Goal: Book appointment/travel/reservation

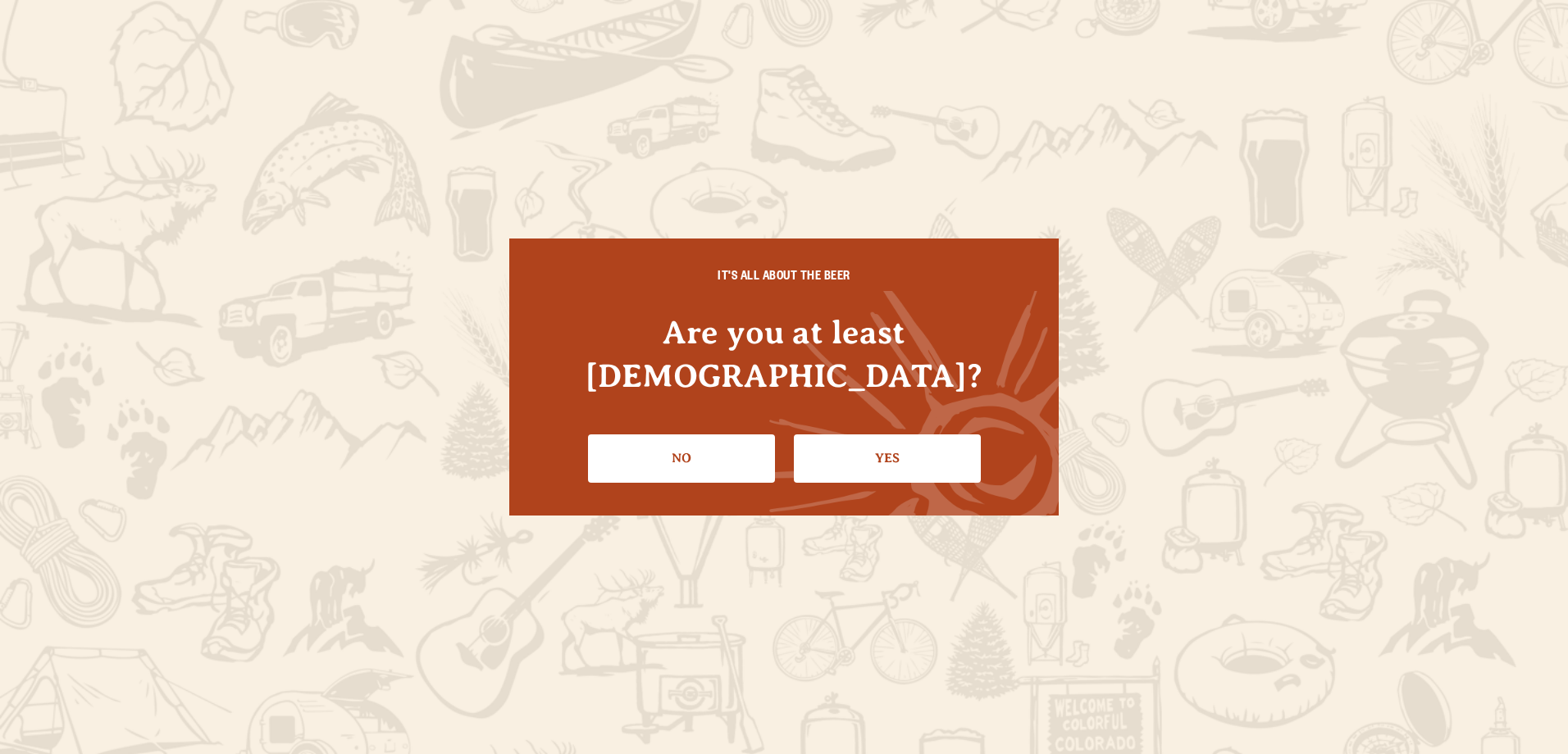
click at [846, 435] on link "Yes" at bounding box center [887, 458] width 187 height 48
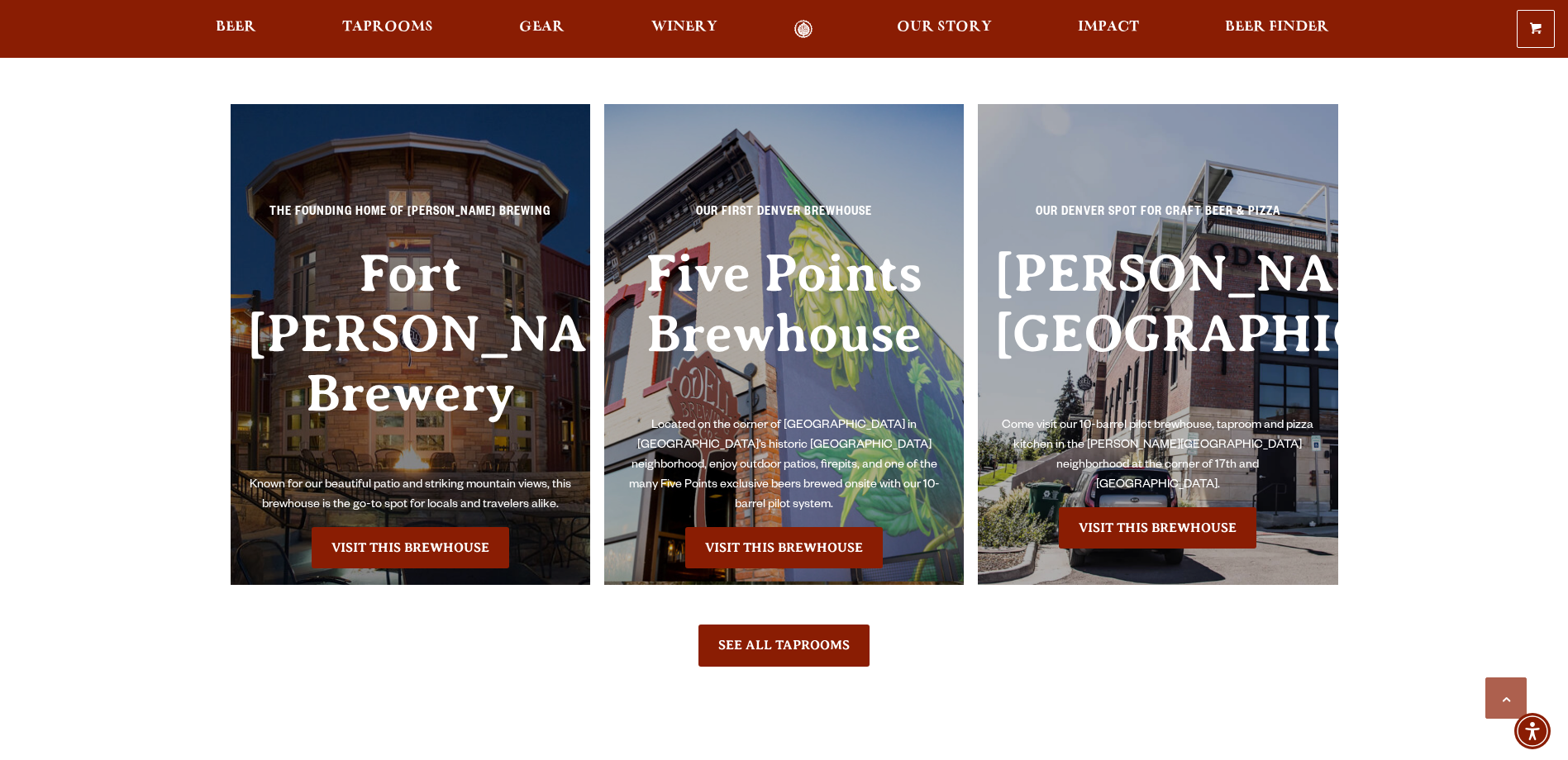
scroll to position [3801, 0]
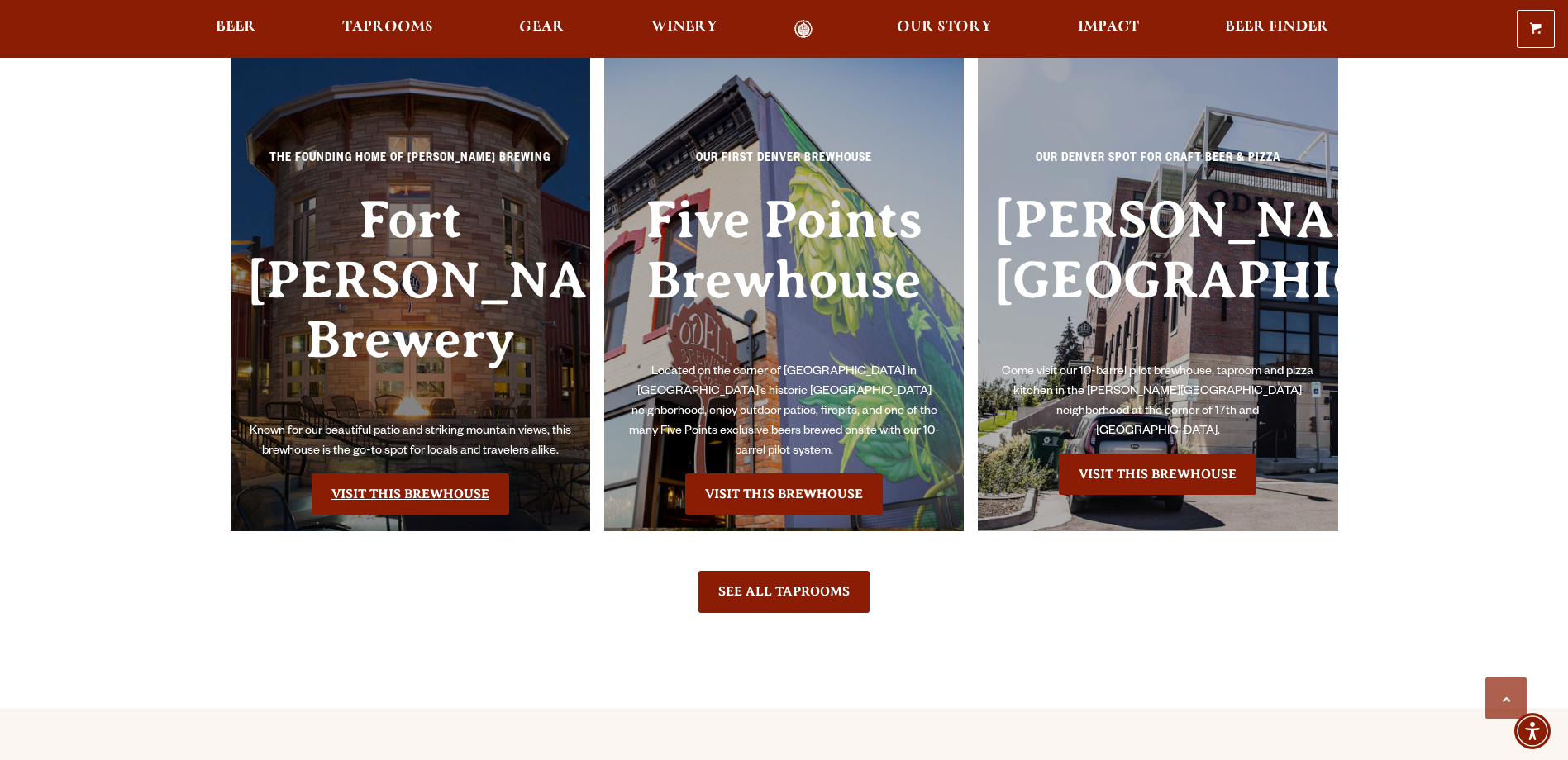
click at [376, 474] on link "Visit this Brewhouse" at bounding box center [410, 494] width 197 height 41
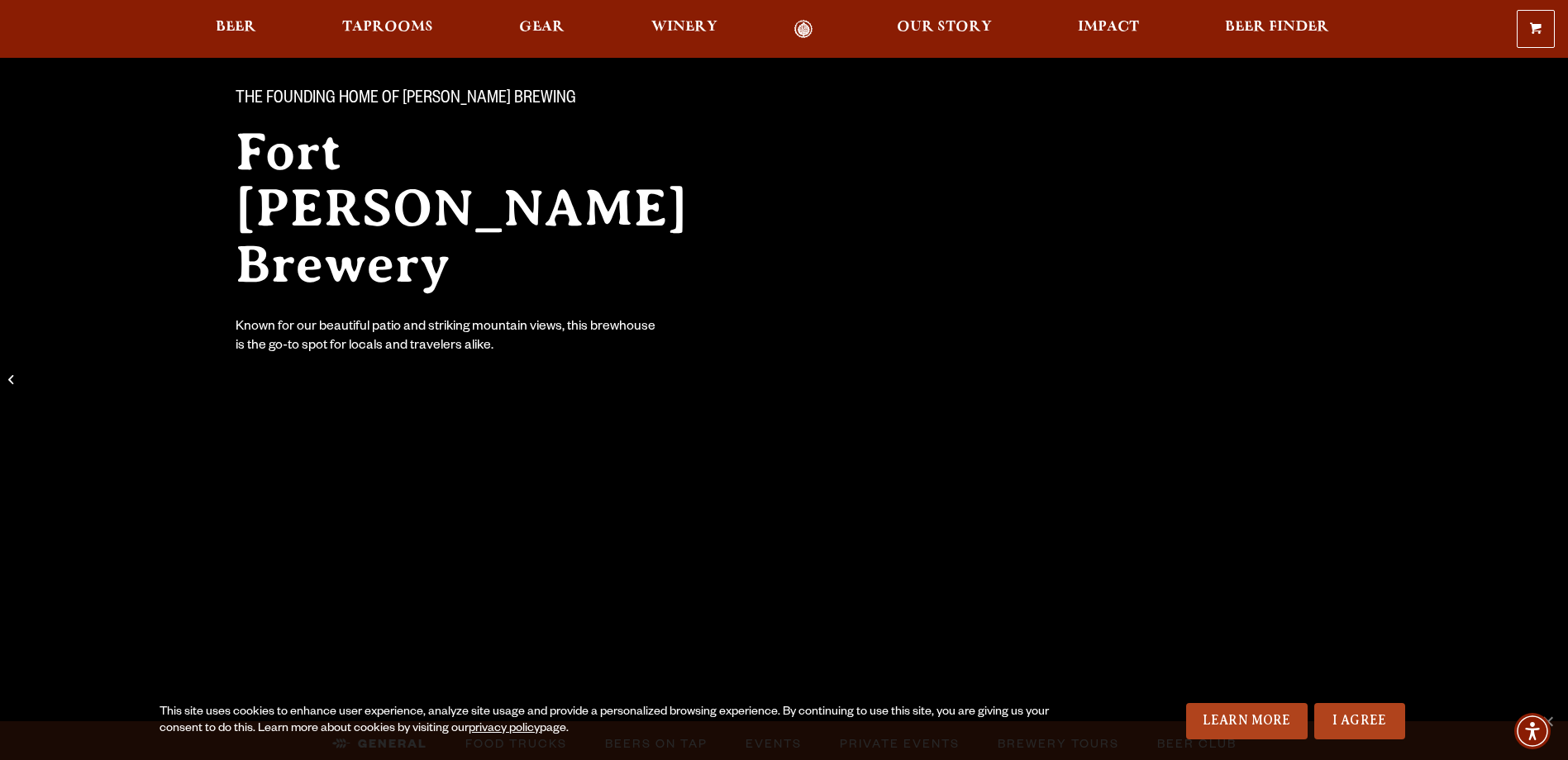
scroll to position [165, 0]
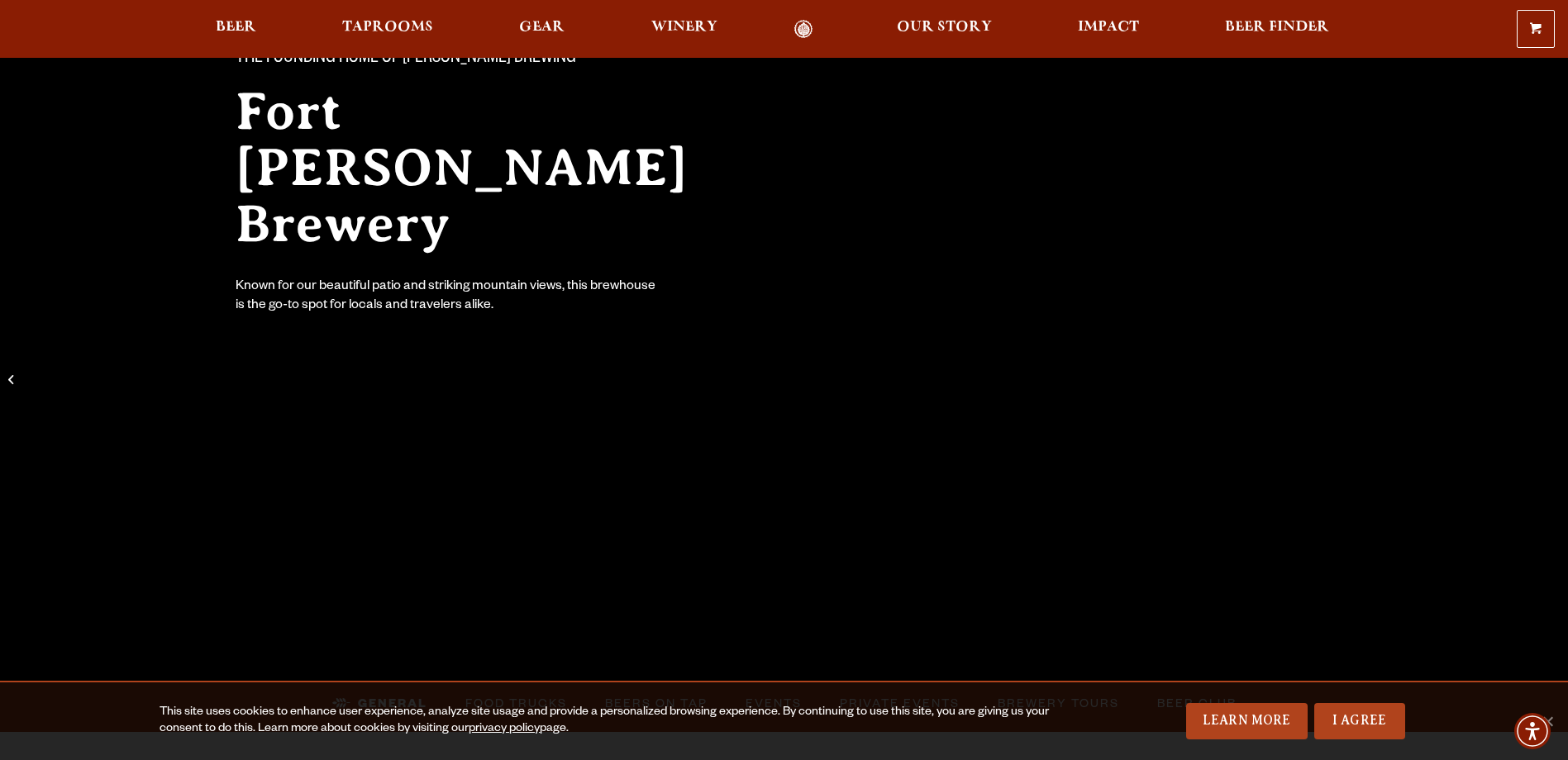
click at [1350, 723] on link "I Agree" at bounding box center [1360, 721] width 91 height 37
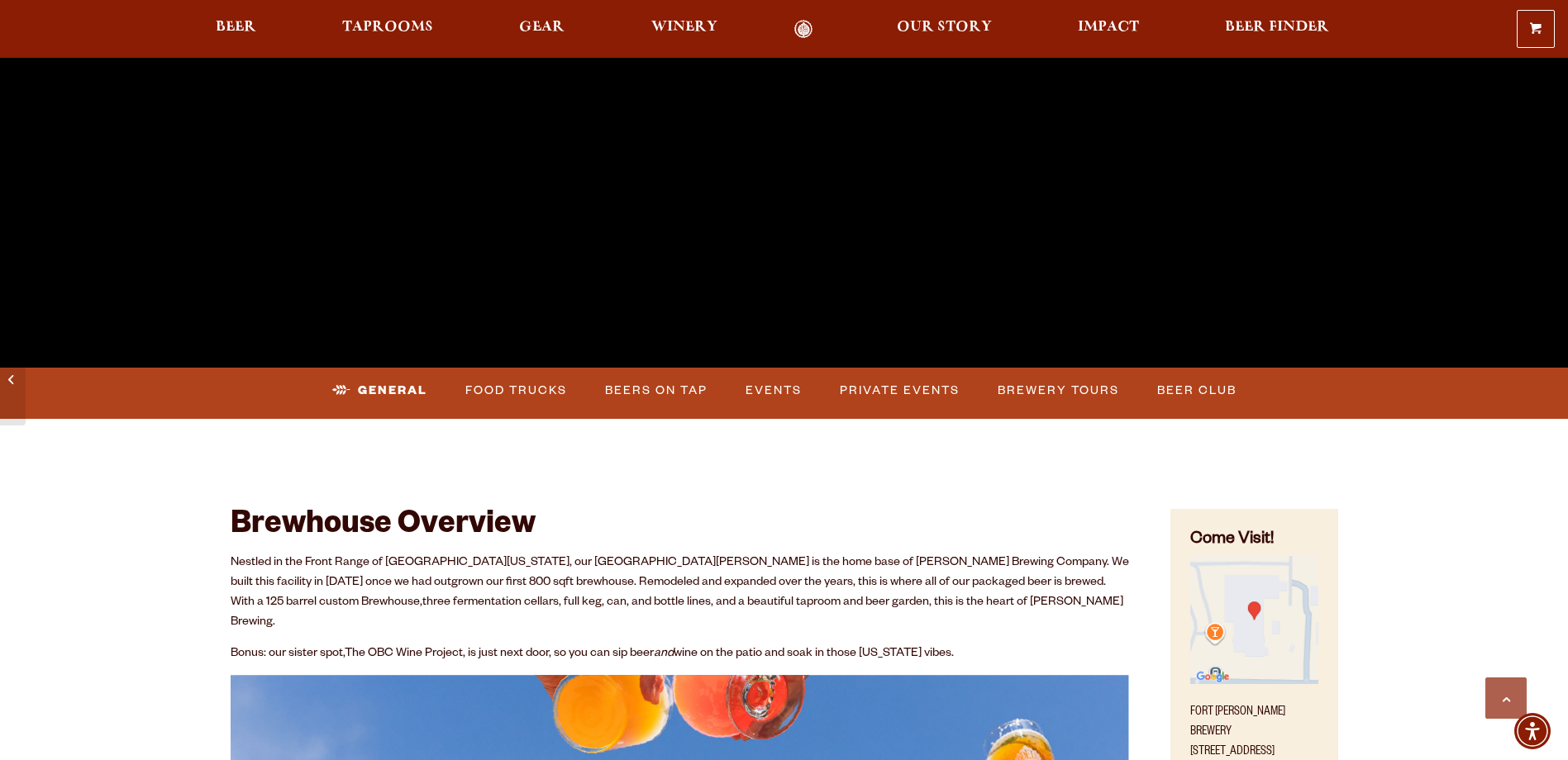
scroll to position [496, 0]
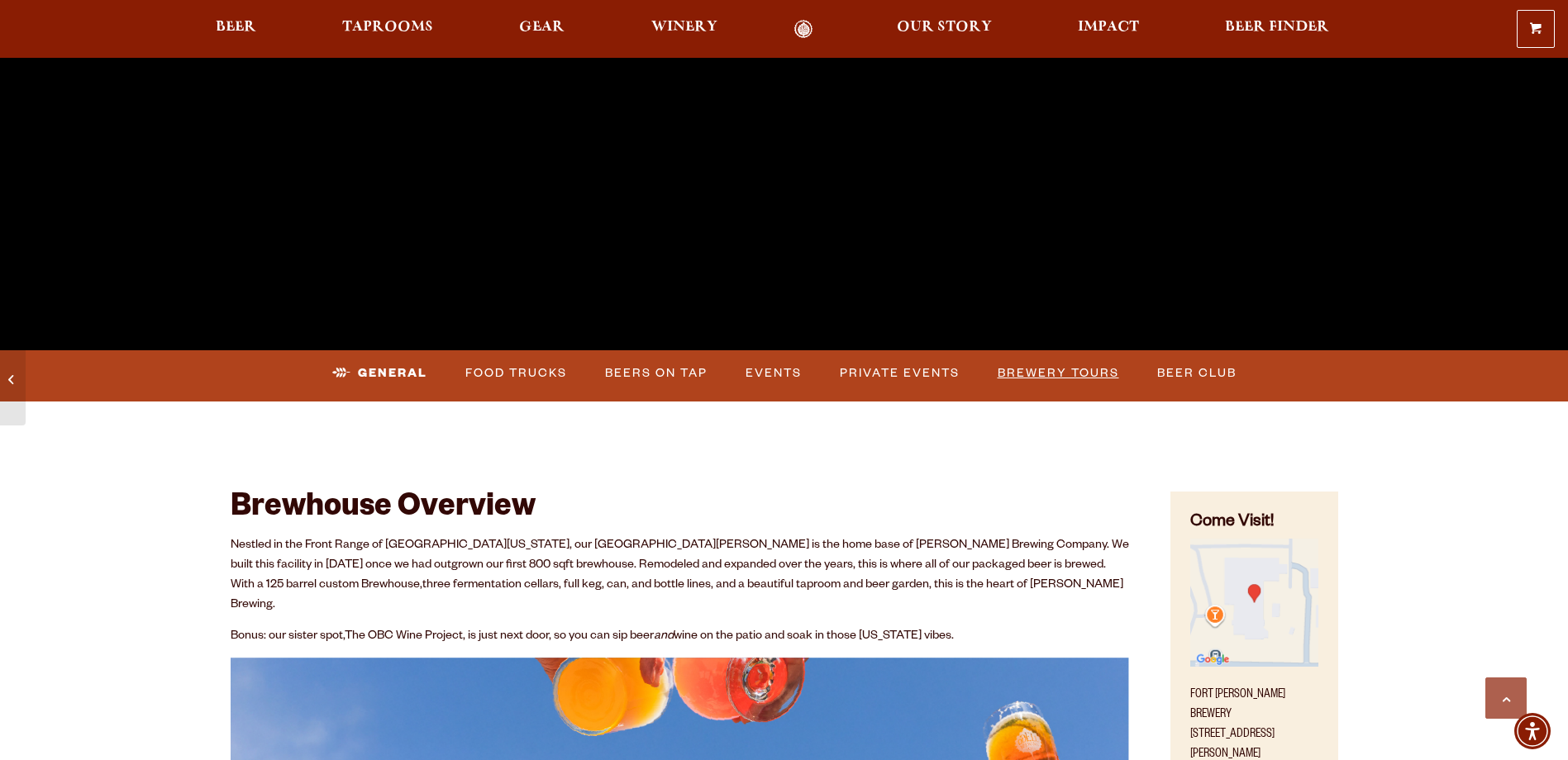
click at [1029, 367] on link "Brewery Tours" at bounding box center [1058, 373] width 135 height 38
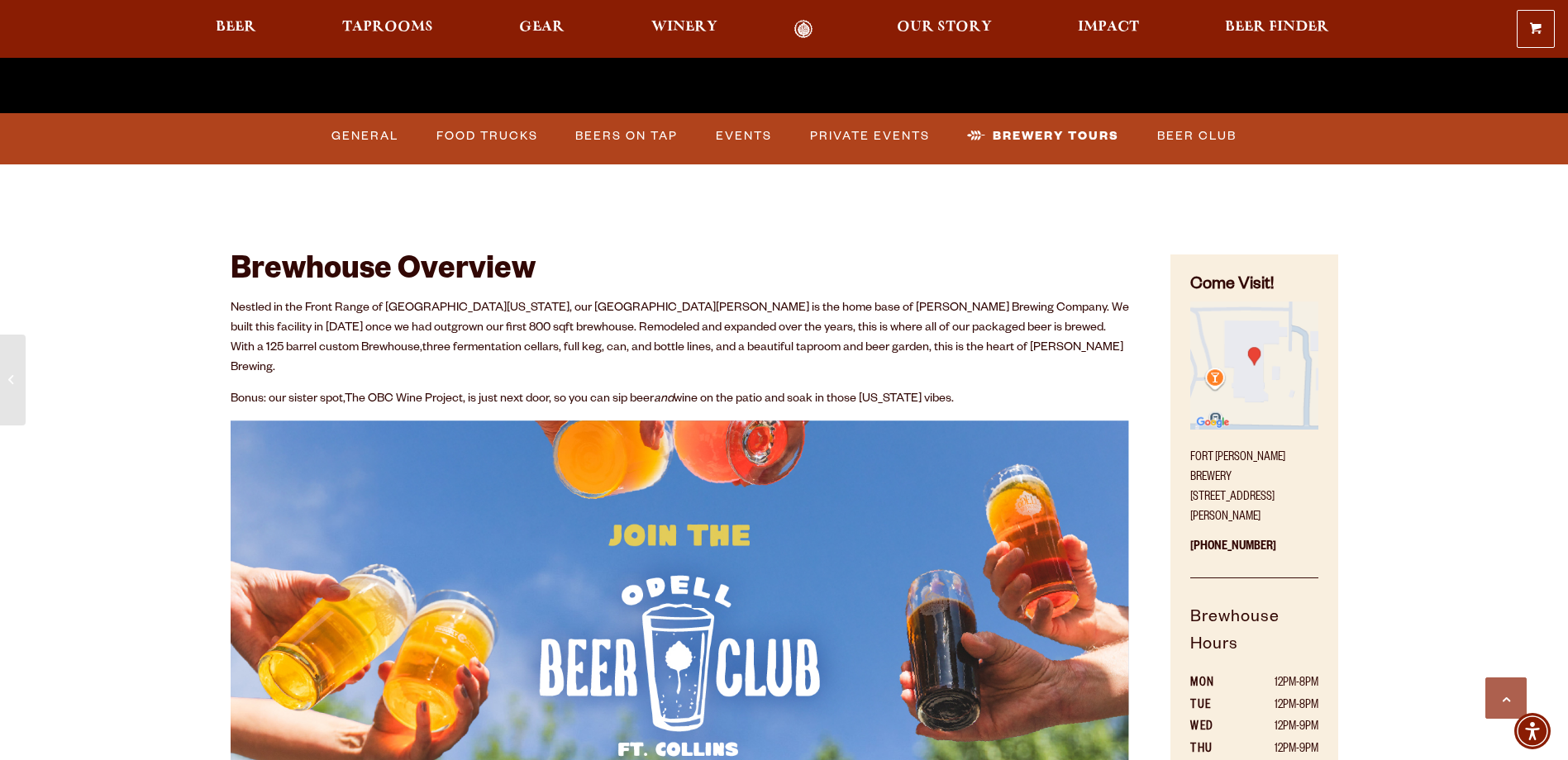
scroll to position [826, 0]
